Goal: Information Seeking & Learning: Learn about a topic

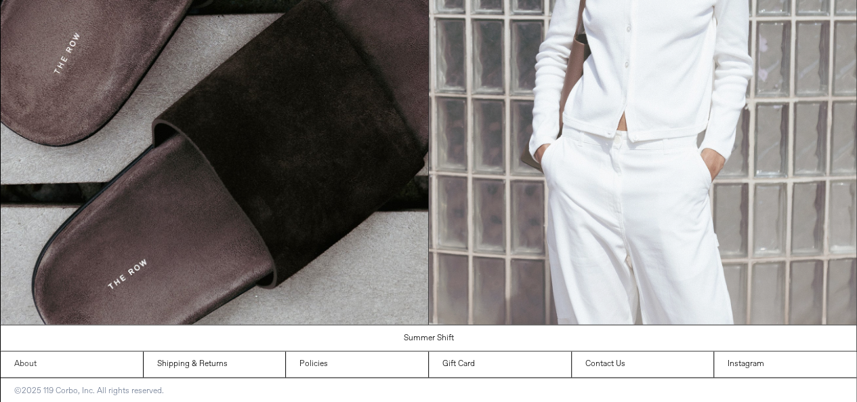
scroll to position [1402, 0]
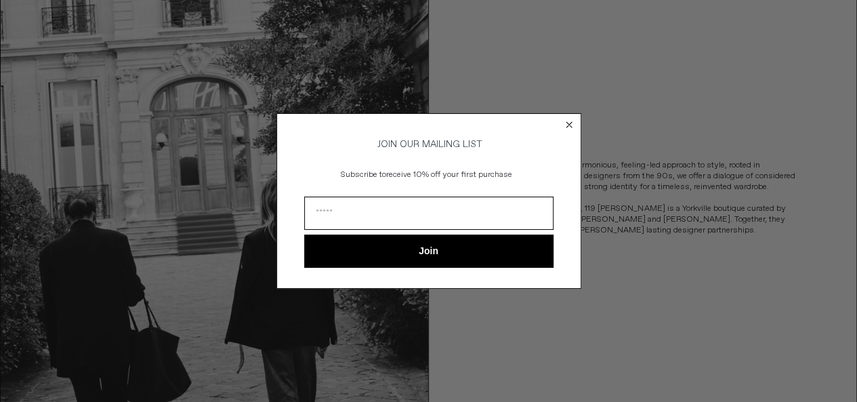
click at [567, 122] on icon "Close dialog" at bounding box center [569, 124] width 5 height 5
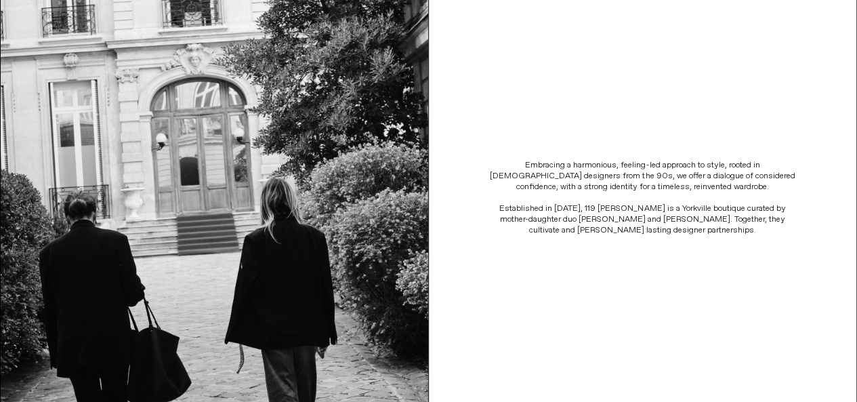
click at [500, 216] on p "Established in 2006, 119 Corbò is a Yorkville boutique curated by mother-daught…" at bounding box center [643, 219] width 312 height 33
drag, startPoint x: 500, startPoint y: 216, endPoint x: 522, endPoint y: 217, distance: 21.7
click at [522, 217] on p "Established in 2006, 119 Corbò is a Yorkville boutique curated by mother-daught…" at bounding box center [643, 219] width 312 height 33
copy p "Linda Perisa"
